Goal: Check status: Check status

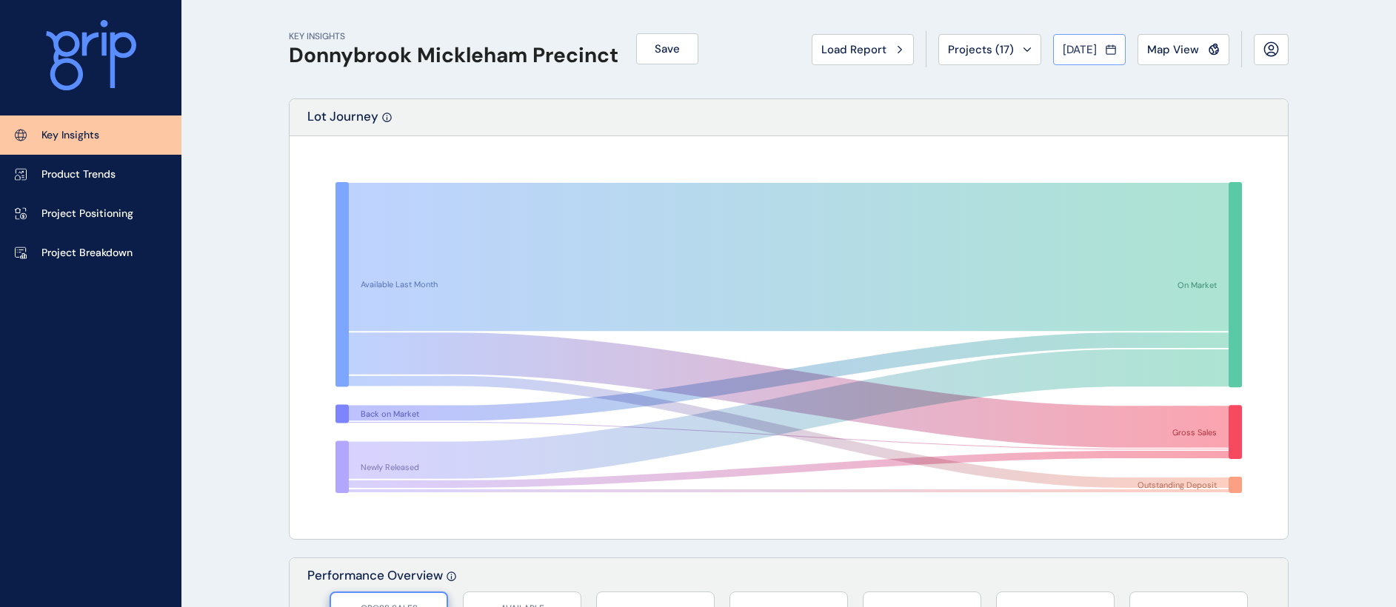
click at [1100, 49] on div "[DATE]" at bounding box center [1089, 49] width 53 height 15
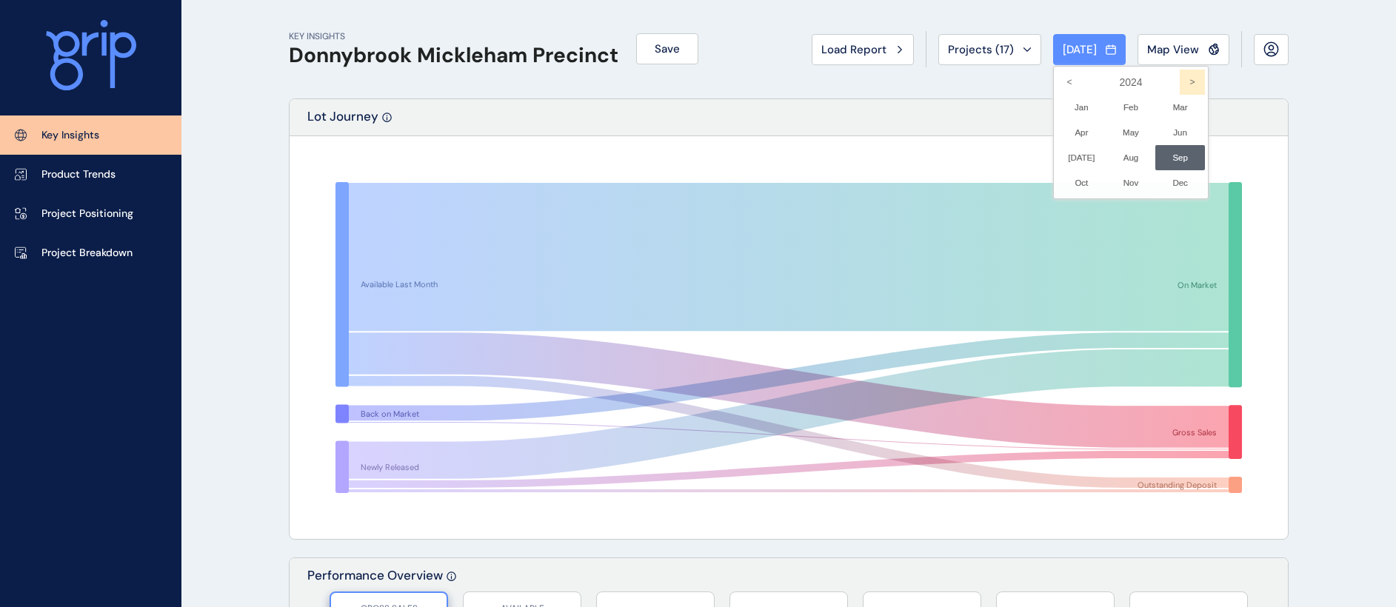
click at [1180, 78] on icon ">" at bounding box center [1192, 82] width 25 height 25
click at [1072, 160] on li "[DATE] No report is available for this period. New months are usually published…" at bounding box center [1082, 157] width 50 height 25
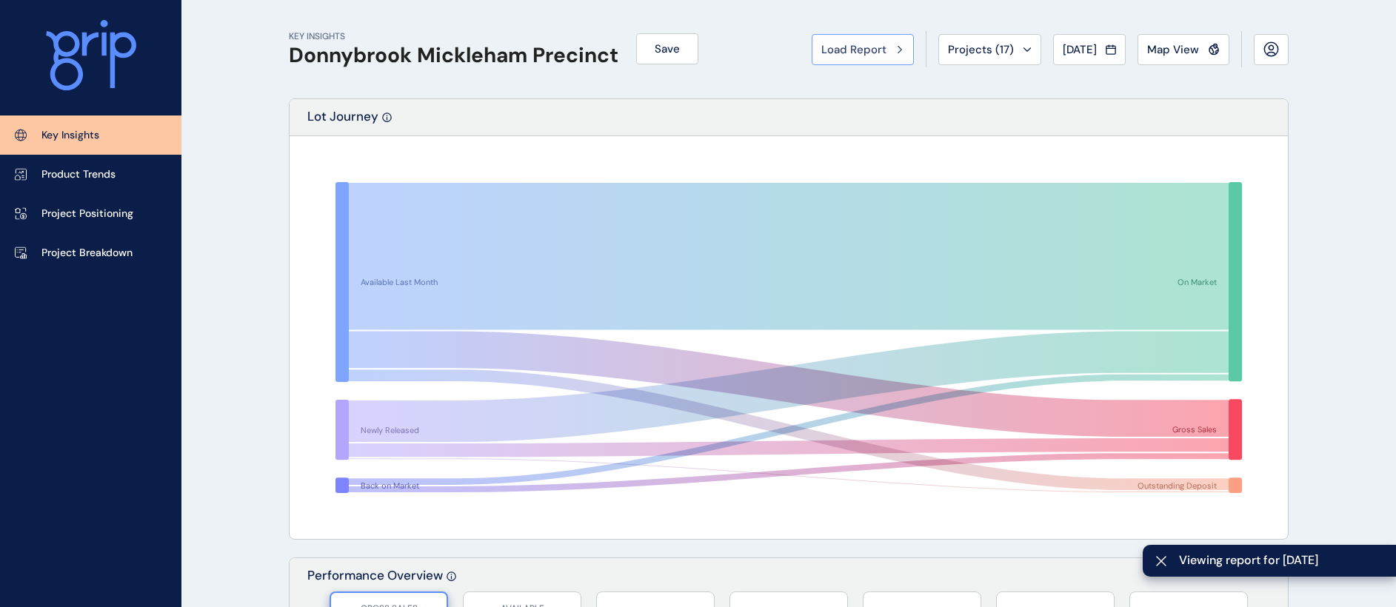
click at [851, 48] on span "Load Report" at bounding box center [853, 49] width 65 height 15
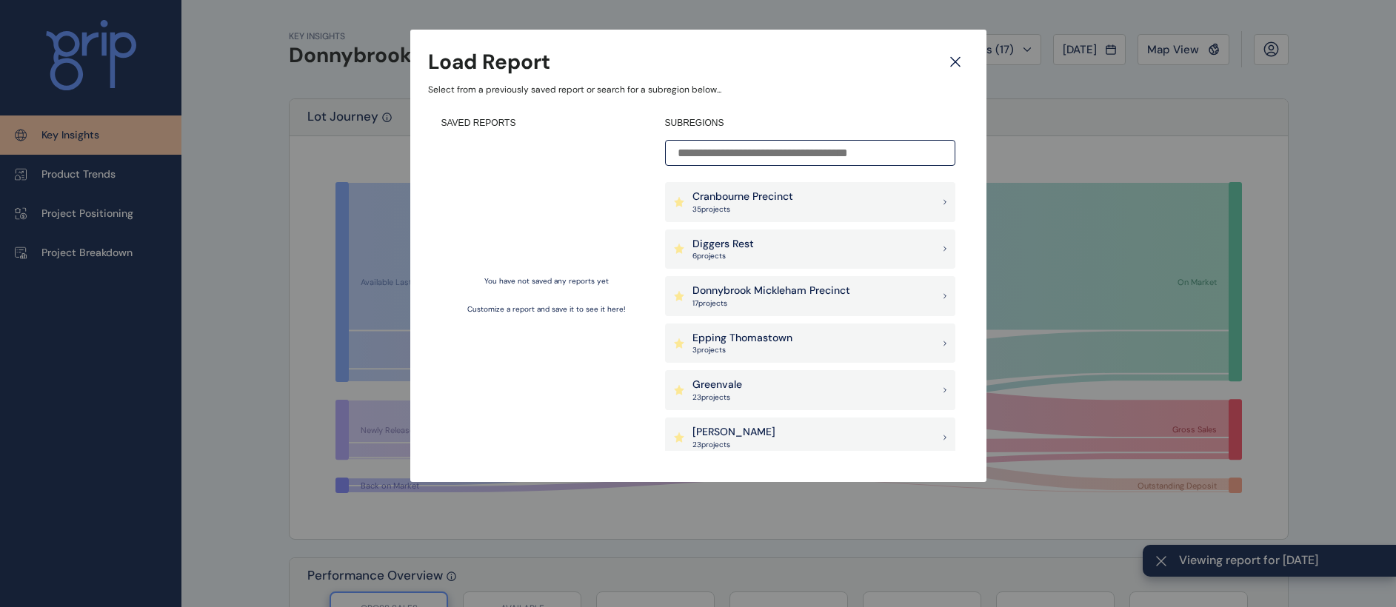
scroll to position [440, 0]
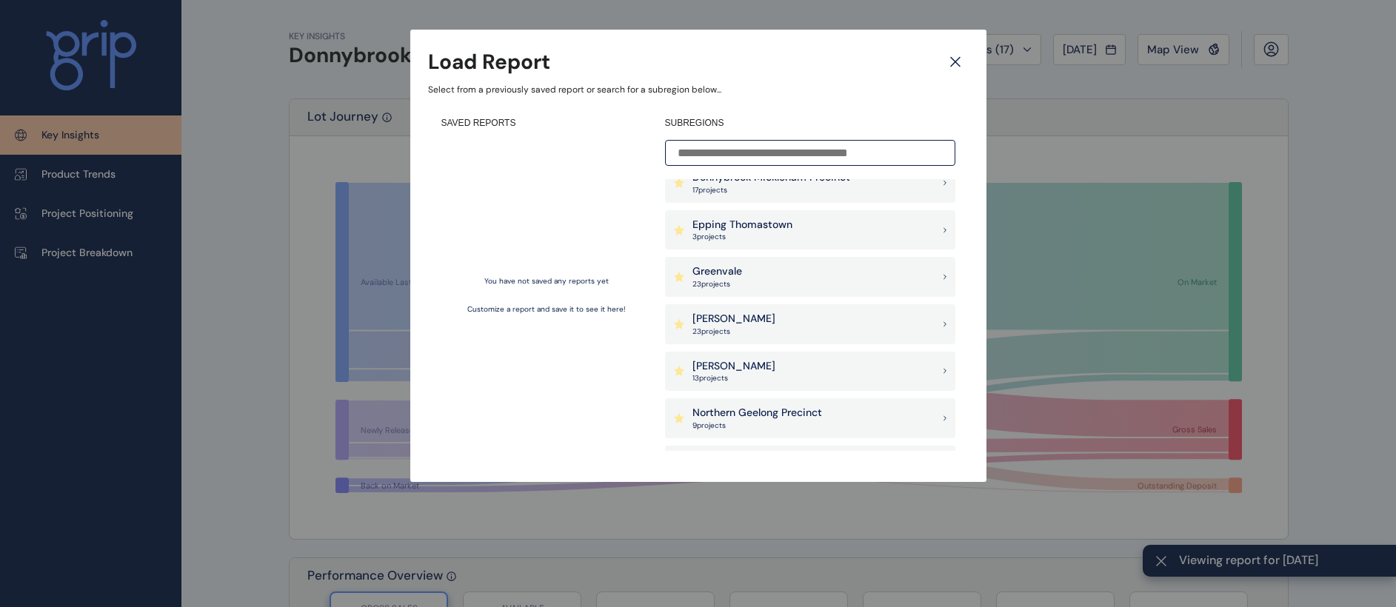
click at [738, 292] on div "Greenvale 23 project s" at bounding box center [810, 277] width 290 height 40
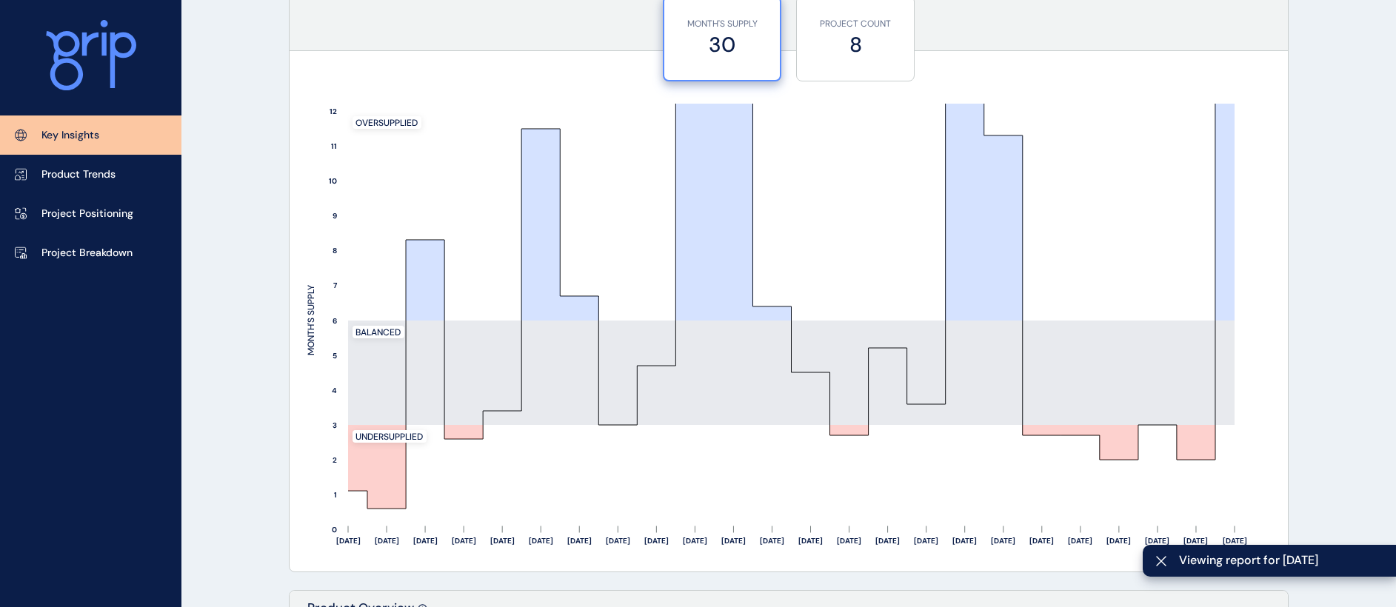
scroll to position [1772, 0]
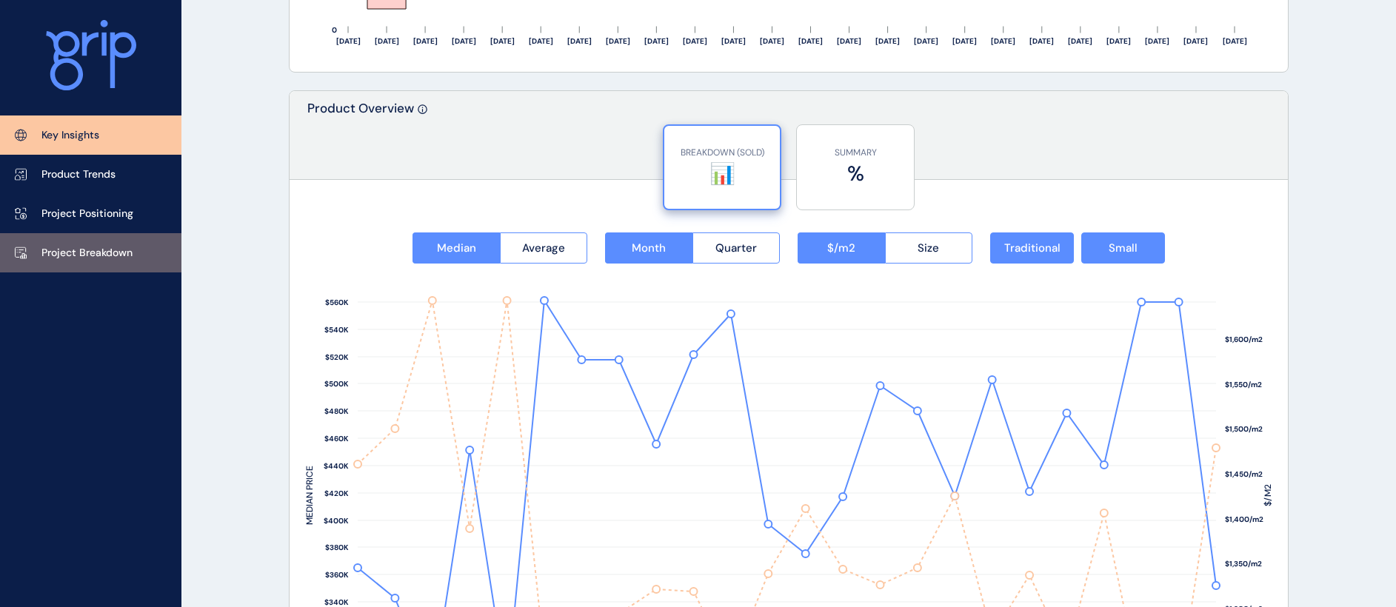
click at [107, 258] on p "Project Breakdown" at bounding box center [86, 253] width 91 height 15
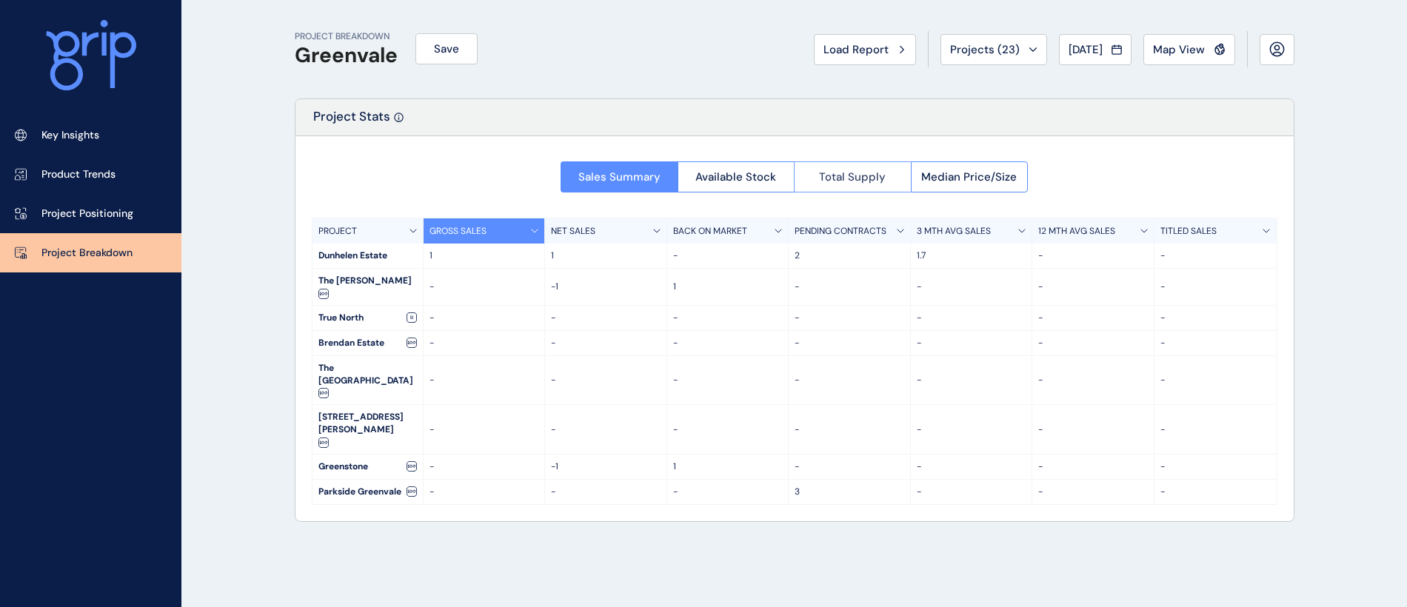
click at [894, 178] on button "Total Supply" at bounding box center [852, 176] width 117 height 31
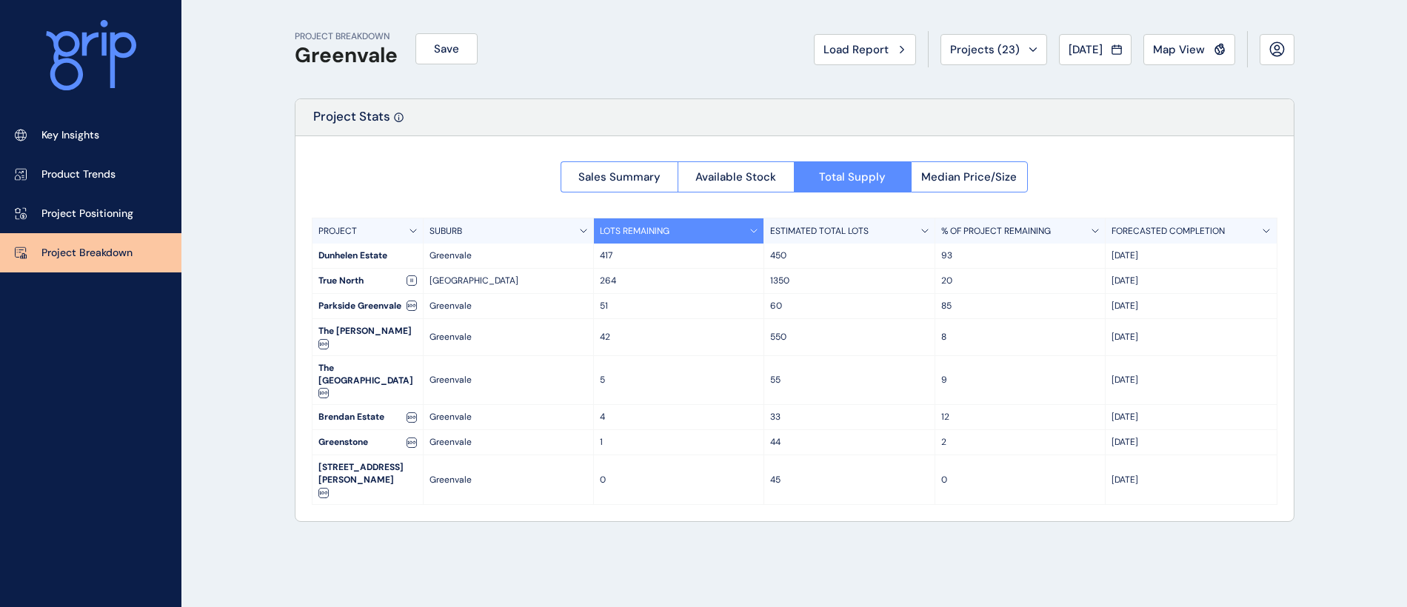
click at [770, 233] on p "ESTIMATED TOTAL LOTS" at bounding box center [819, 231] width 98 height 13
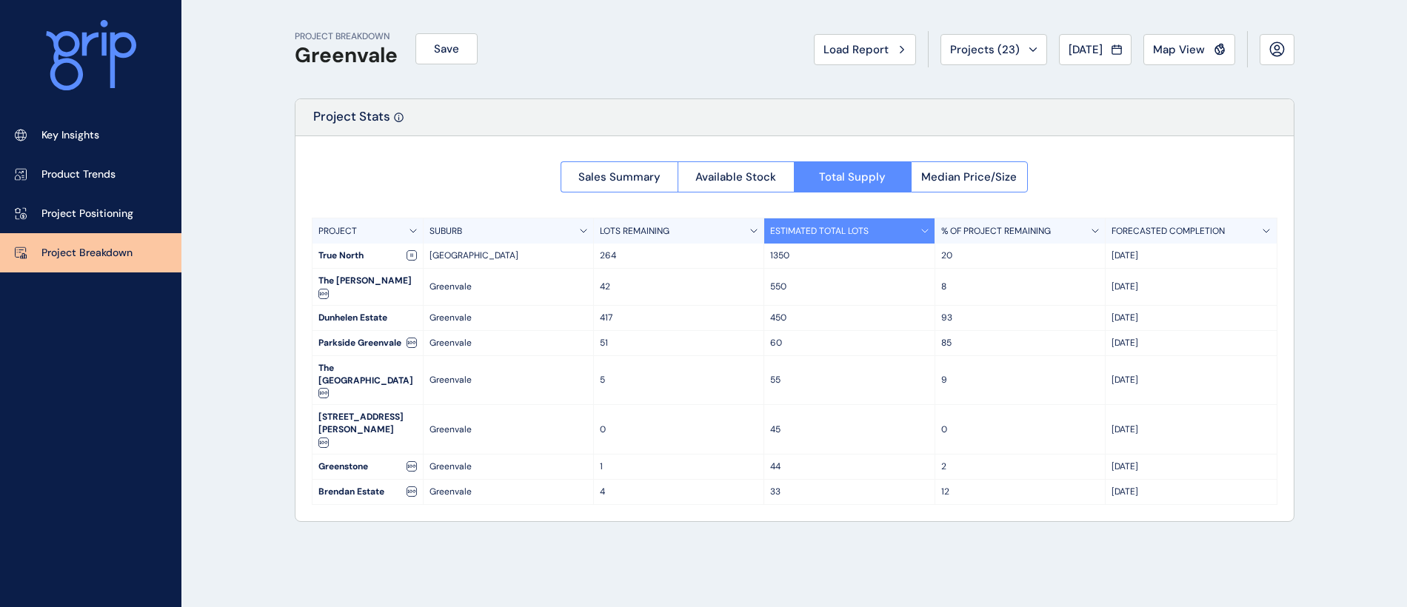
click at [700, 238] on div "LOTS REMAINING" at bounding box center [679, 230] width 170 height 25
